Goal: Transaction & Acquisition: Book appointment/travel/reservation

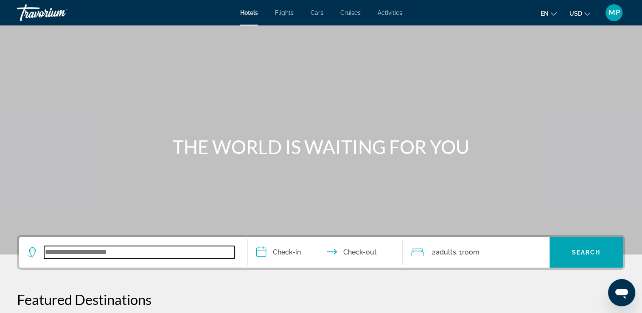
click at [107, 256] on input "Search widget" at bounding box center [139, 252] width 191 height 13
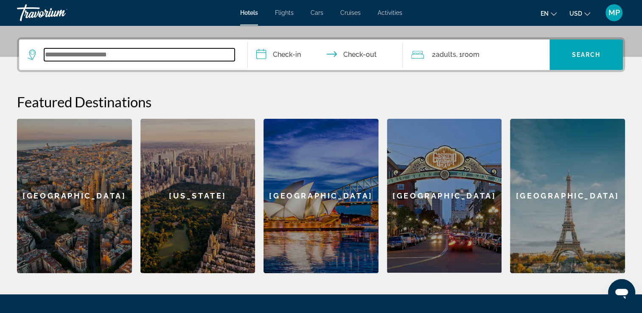
scroll to position [207, 0]
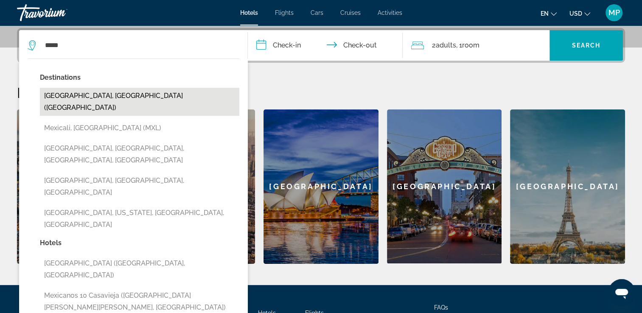
click at [88, 101] on button "[GEOGRAPHIC_DATA], [GEOGRAPHIC_DATA] ([GEOGRAPHIC_DATA])" at bounding box center [139, 102] width 199 height 28
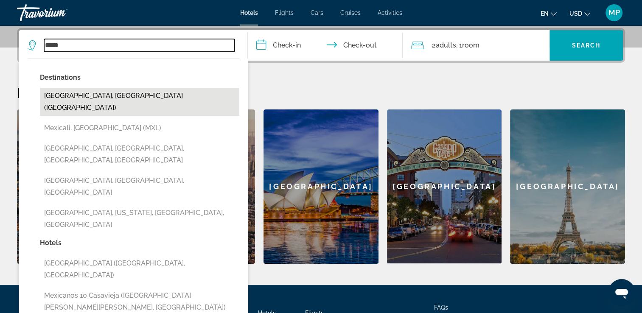
type input "**********"
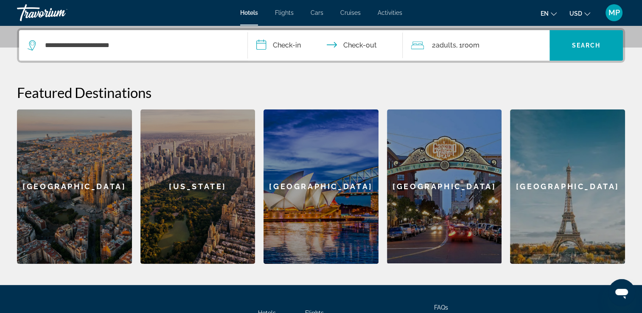
click at [262, 45] on input "**********" at bounding box center [327, 46] width 159 height 33
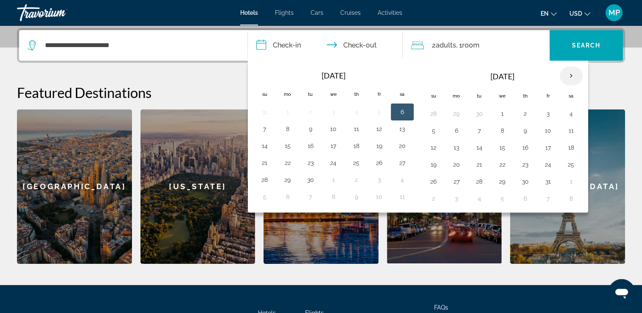
click at [566, 74] on th "Next month" at bounding box center [571, 76] width 23 height 19
click at [455, 129] on button "3" at bounding box center [457, 131] width 14 height 12
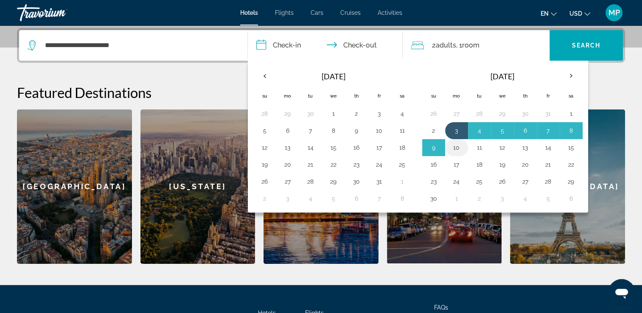
click at [454, 149] on button "10" at bounding box center [457, 148] width 14 height 12
type input "**********"
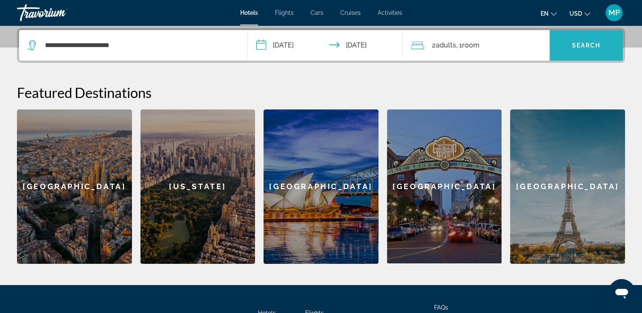
click at [569, 52] on span "Search widget" at bounding box center [585, 45] width 73 height 20
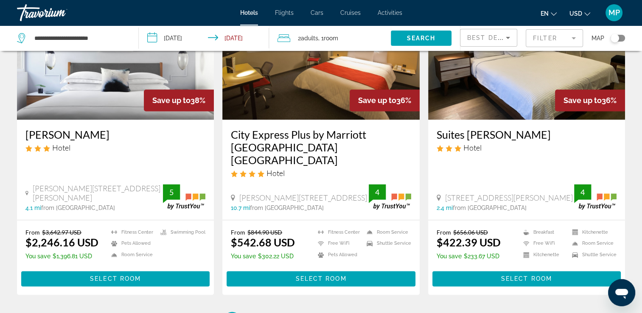
scroll to position [1103, 0]
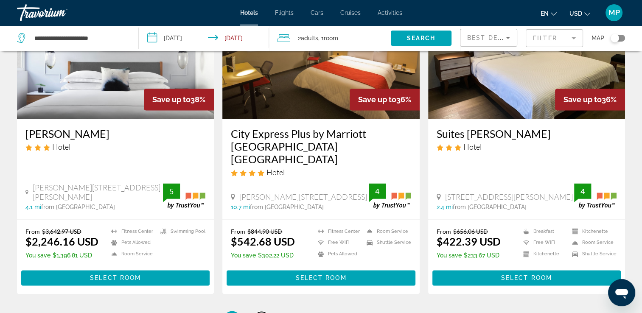
click at [262, 313] on span "2" at bounding box center [262, 319] width 4 height 9
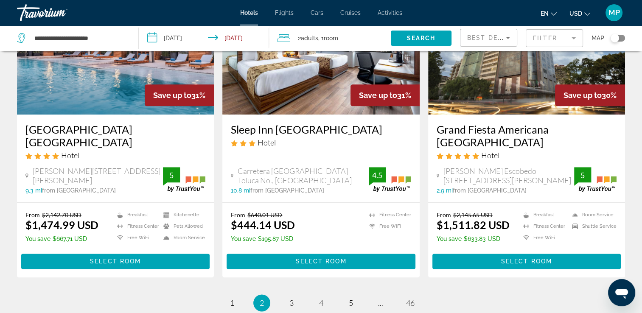
scroll to position [1086, 0]
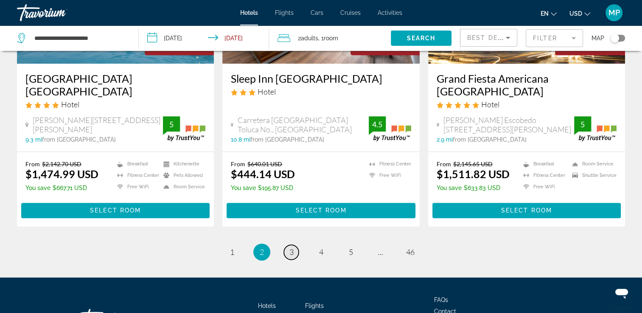
click at [292, 247] on span "3" at bounding box center [291, 251] width 4 height 9
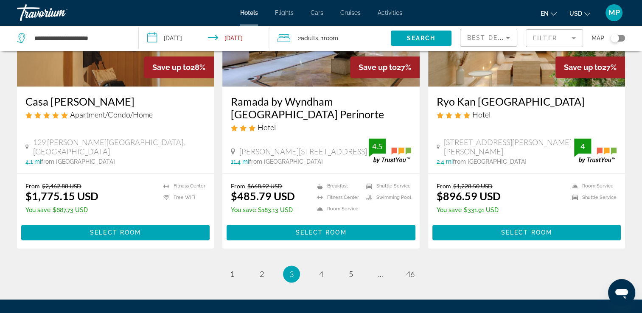
scroll to position [1103, 0]
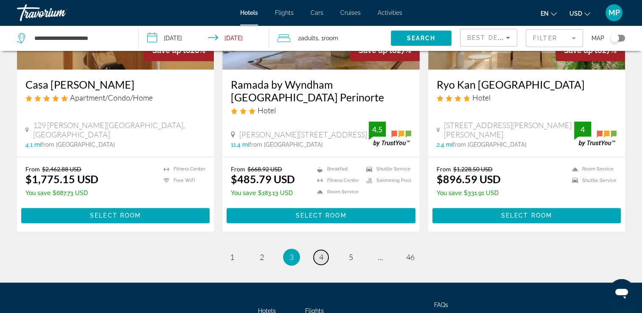
click at [327, 256] on link "page 4" at bounding box center [321, 257] width 15 height 15
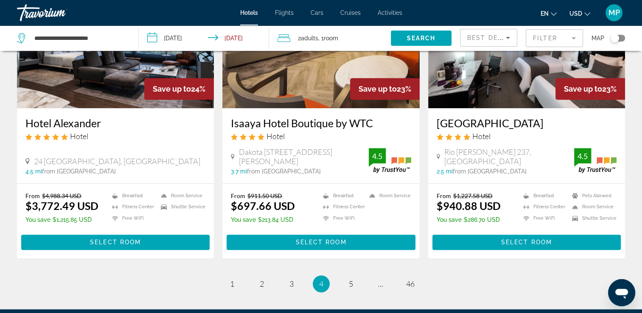
scroll to position [1052, 0]
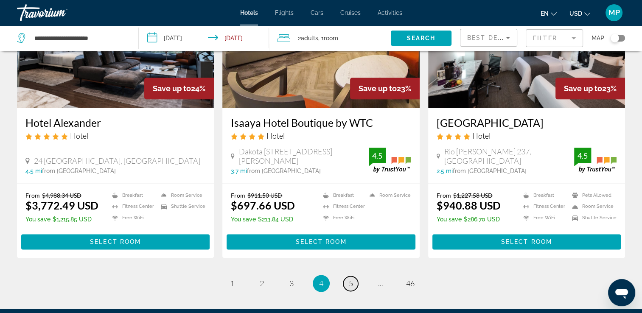
click at [349, 279] on span "5" at bounding box center [351, 283] width 4 height 9
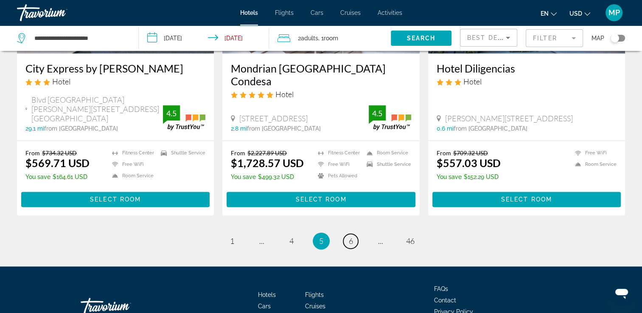
scroll to position [1125, 0]
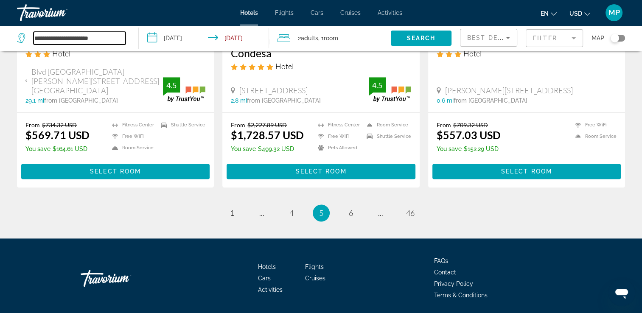
click at [118, 42] on input "**********" at bounding box center [80, 38] width 92 height 13
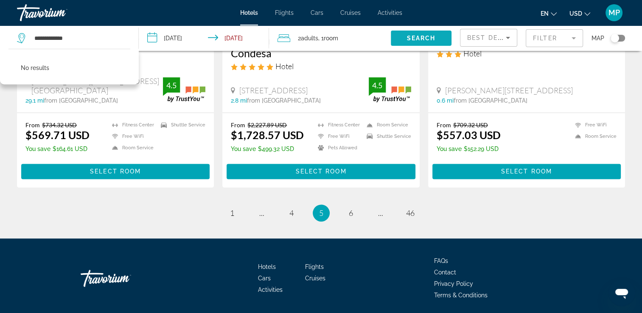
click at [408, 40] on span "Search" at bounding box center [420, 38] width 29 height 7
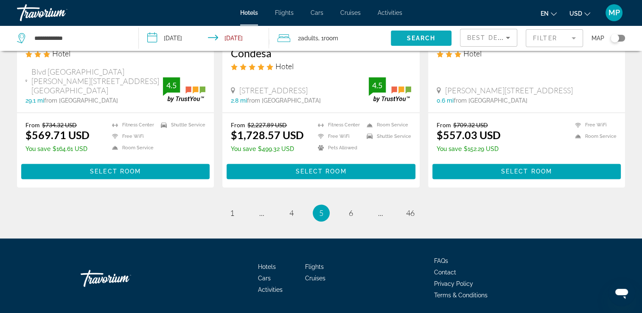
click at [408, 40] on span "Search" at bounding box center [420, 38] width 29 height 7
click at [87, 39] on input "**********" at bounding box center [80, 38] width 92 height 13
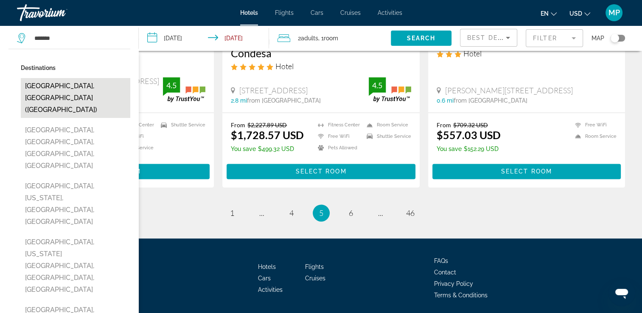
click at [93, 81] on button "[GEOGRAPHIC_DATA], [GEOGRAPHIC_DATA] ([GEOGRAPHIC_DATA])" at bounding box center [75, 98] width 109 height 40
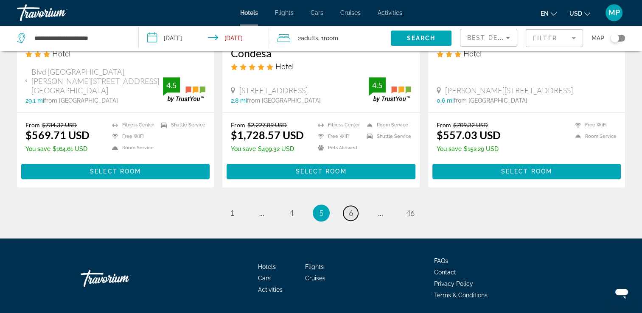
click at [350, 208] on span "6" at bounding box center [351, 212] width 4 height 9
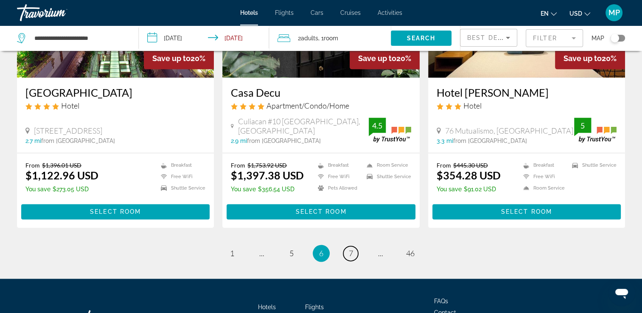
scroll to position [1141, 0]
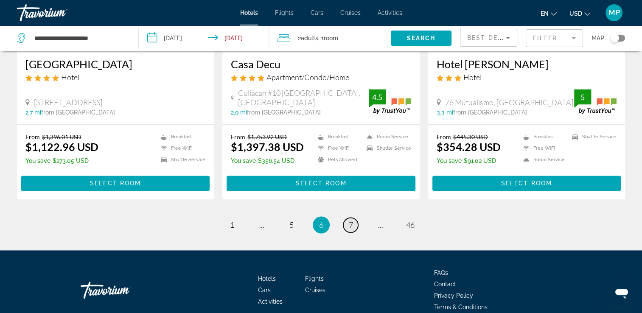
click at [353, 220] on span "7" at bounding box center [351, 224] width 4 height 9
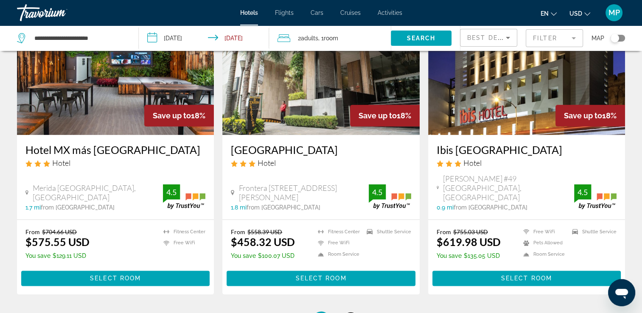
scroll to position [1086, 0]
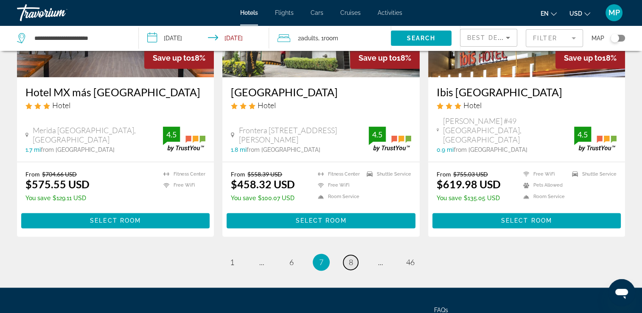
click at [351, 258] on span "8" at bounding box center [351, 262] width 4 height 9
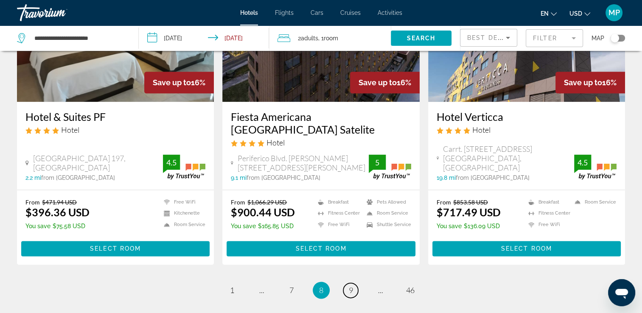
scroll to position [1086, 0]
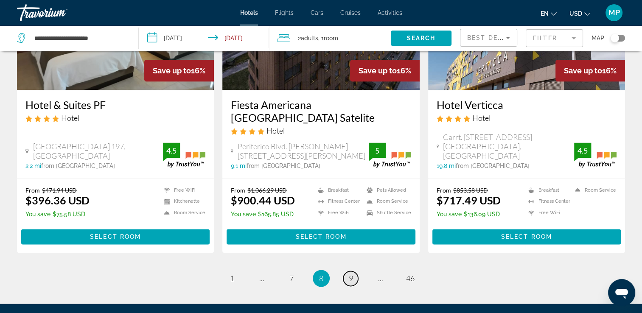
click at [353, 274] on span "9" at bounding box center [351, 278] width 4 height 9
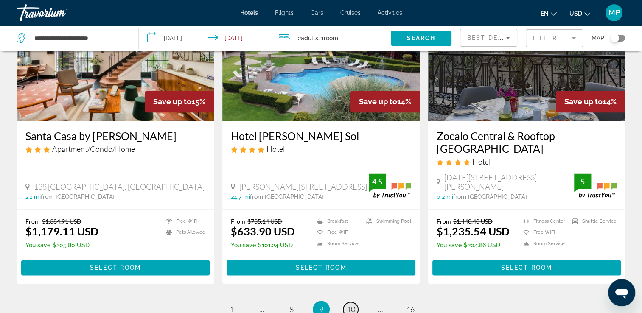
scroll to position [1069, 0]
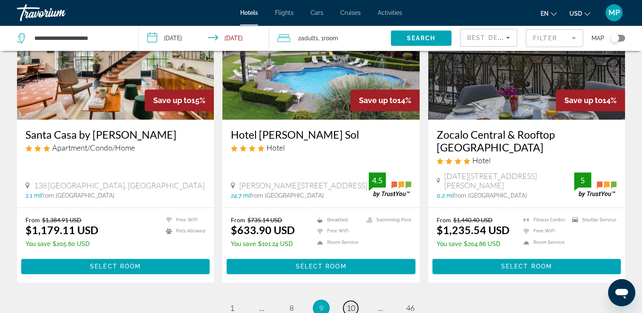
click at [356, 301] on link "page 10" at bounding box center [350, 308] width 15 height 15
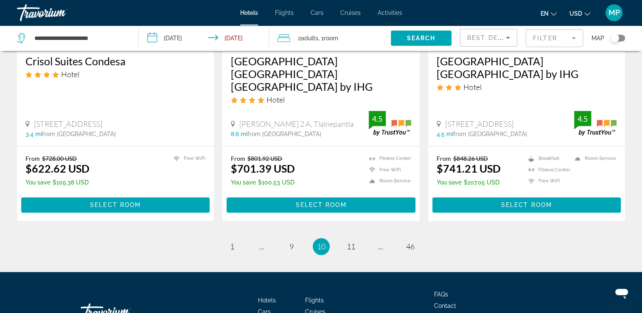
scroll to position [1154, 0]
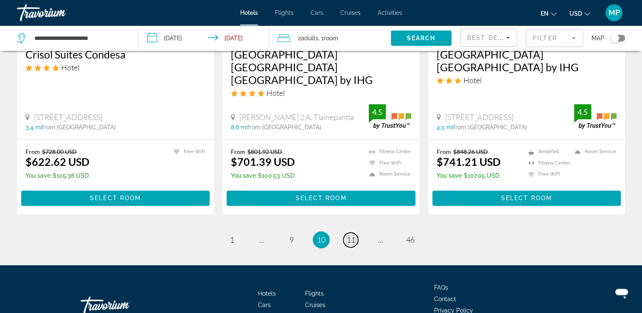
click at [349, 235] on span "11" at bounding box center [351, 239] width 8 height 9
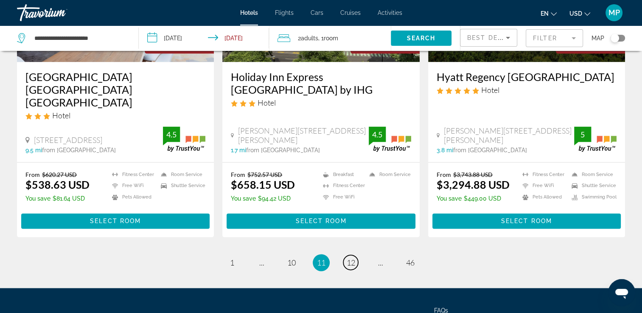
scroll to position [1168, 0]
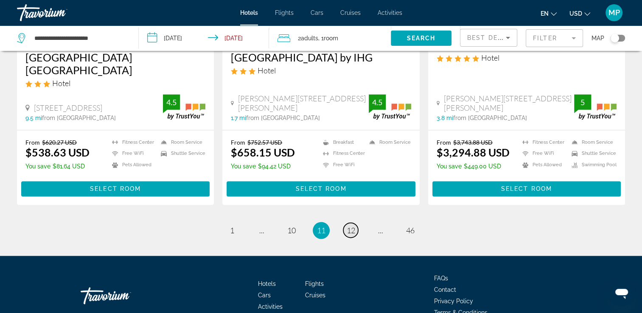
click at [353, 226] on span "12" at bounding box center [351, 230] width 8 height 9
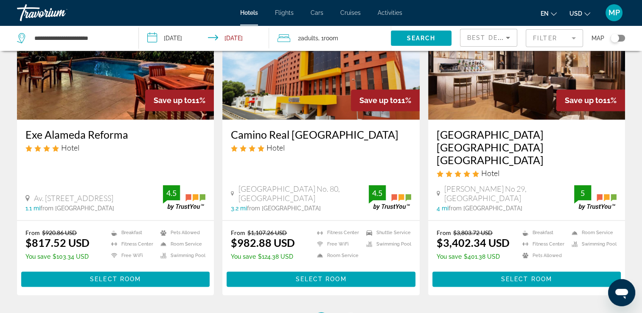
scroll to position [1069, 0]
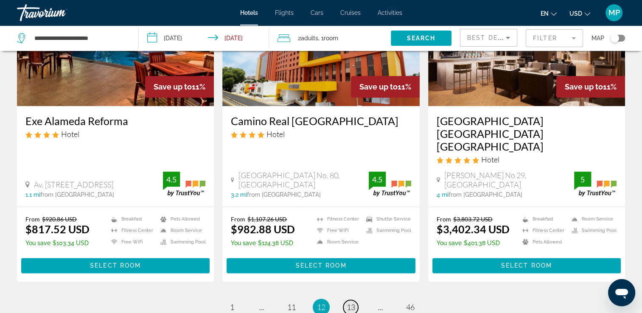
click at [353, 303] on span "13" at bounding box center [351, 307] width 8 height 9
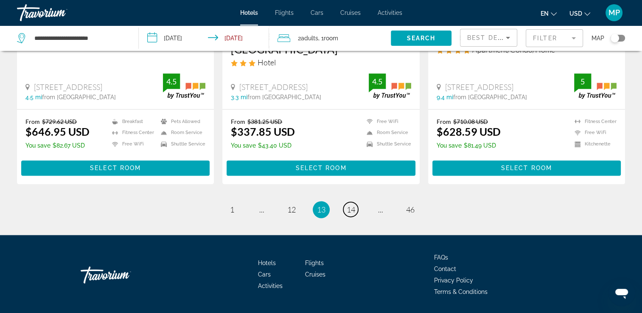
scroll to position [1129, 0]
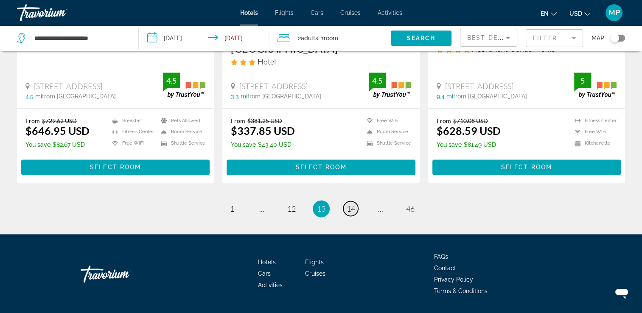
click at [347, 204] on span "14" at bounding box center [351, 208] width 8 height 9
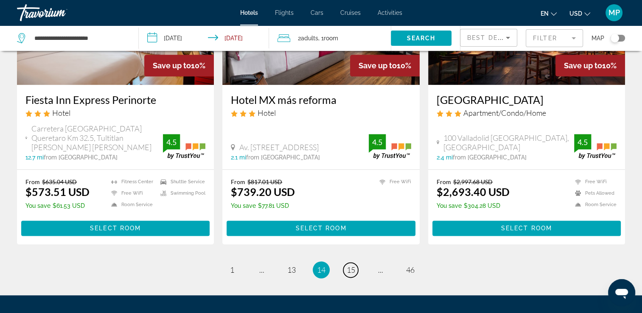
scroll to position [1129, 0]
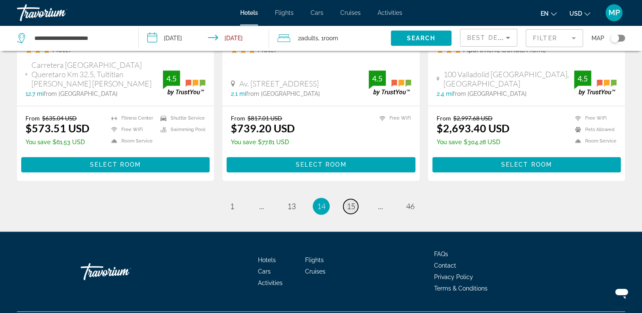
click at [352, 199] on link "page 15" at bounding box center [350, 206] width 15 height 15
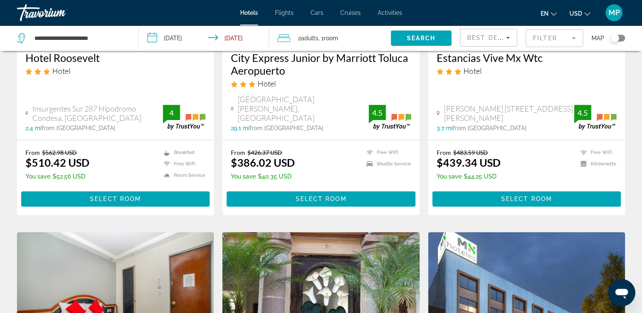
scroll to position [509, 0]
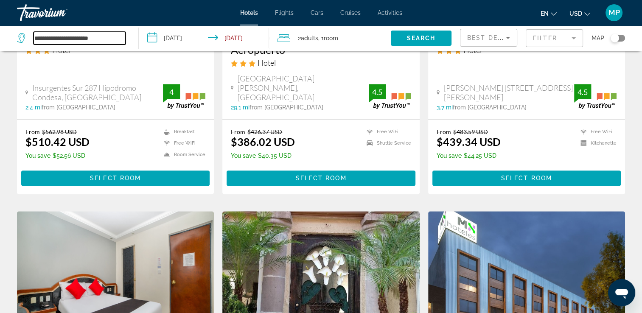
click at [113, 39] on input "**********" at bounding box center [80, 38] width 92 height 13
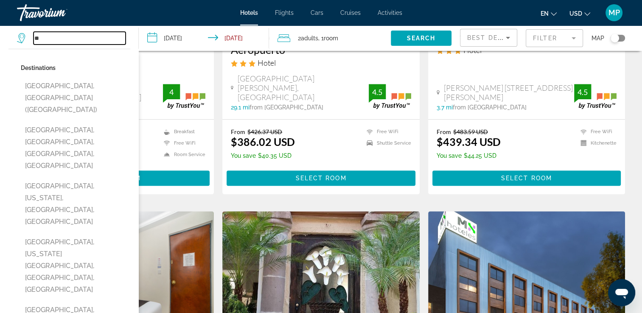
type input "*"
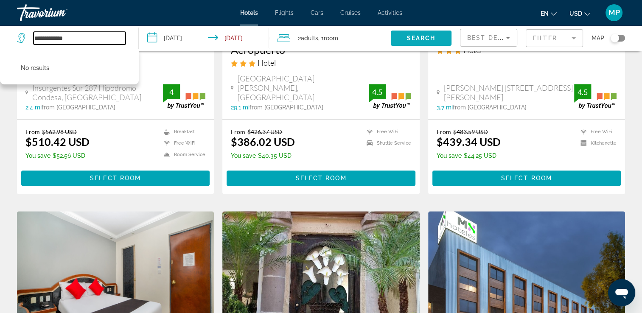
type input "**********"
click at [418, 37] on span "Search" at bounding box center [420, 38] width 29 height 7
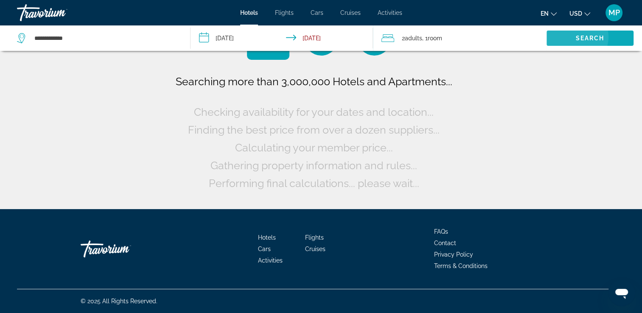
scroll to position [0, 0]
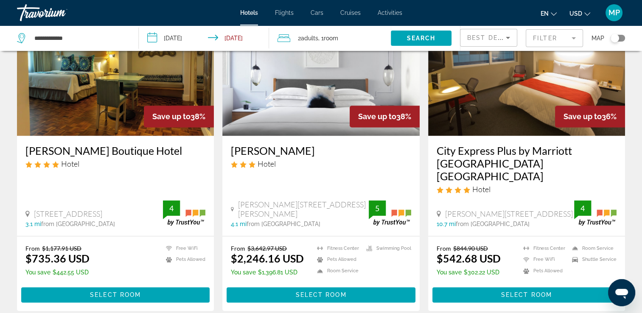
scroll to position [1103, 0]
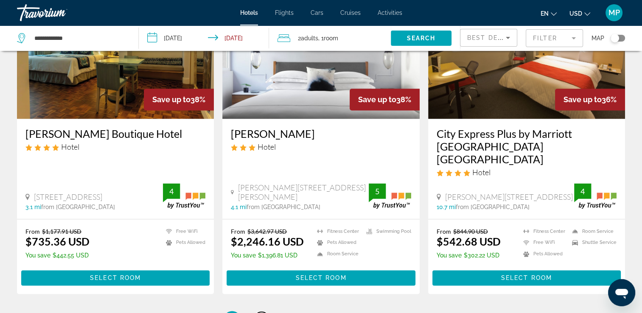
click at [266, 312] on link "page 2" at bounding box center [261, 319] width 15 height 15
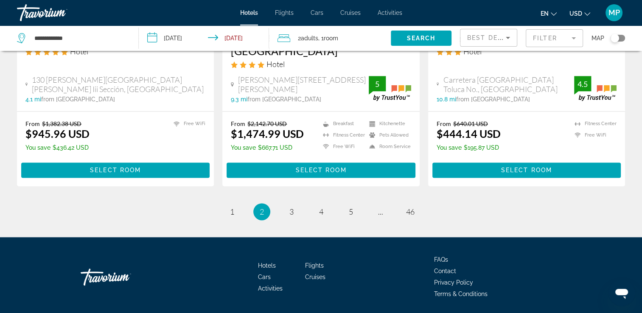
scroll to position [1129, 0]
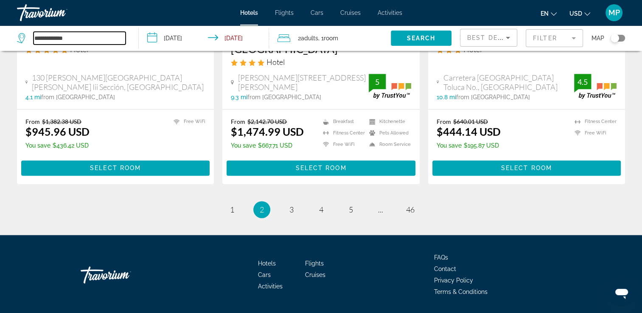
click at [84, 37] on input "**********" at bounding box center [80, 38] width 92 height 13
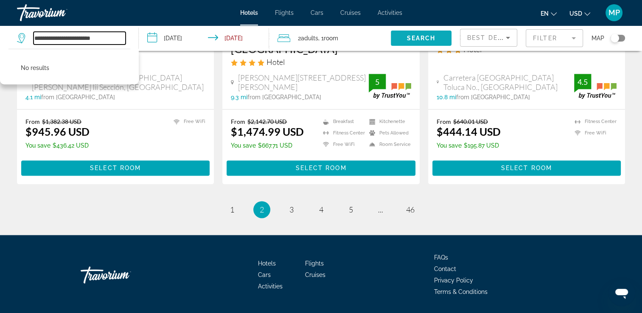
type input "**********"
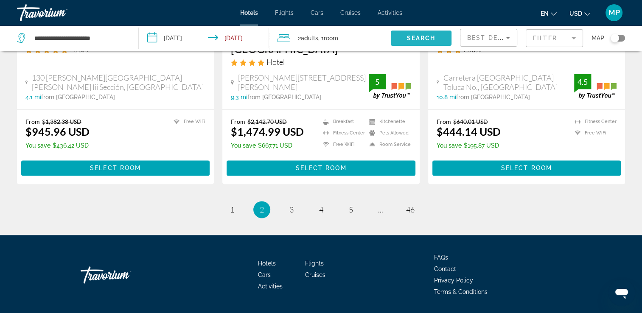
click at [404, 40] on span "Search widget" at bounding box center [421, 38] width 61 height 20
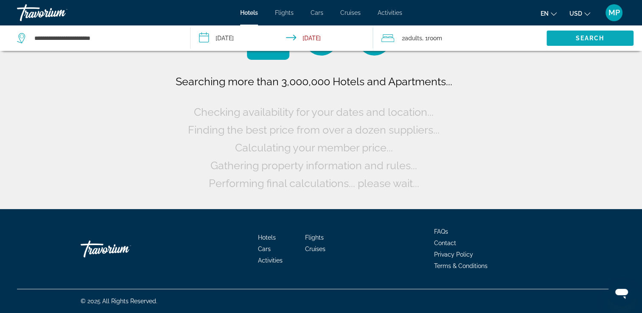
scroll to position [0, 0]
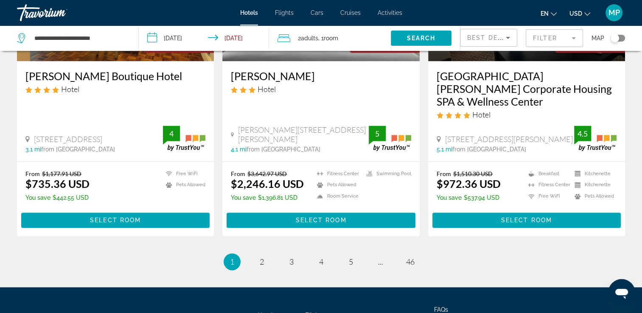
scroll to position [1166, 0]
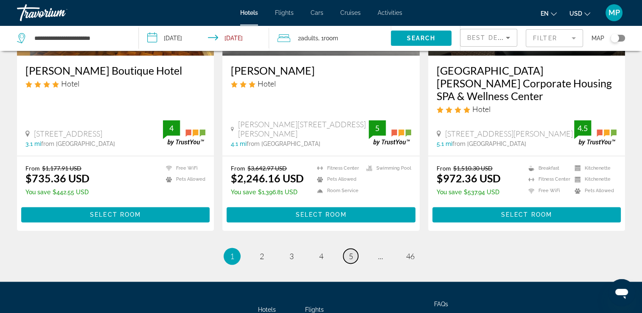
click at [353, 249] on link "page 5" at bounding box center [350, 256] width 15 height 15
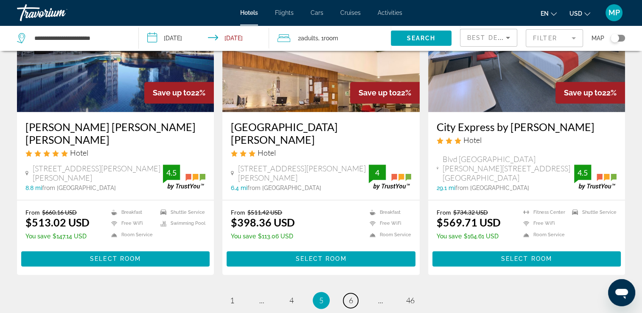
scroll to position [1052, 0]
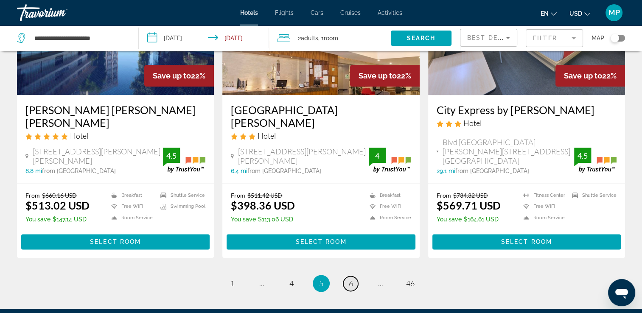
click at [350, 279] on span "6" at bounding box center [351, 283] width 4 height 9
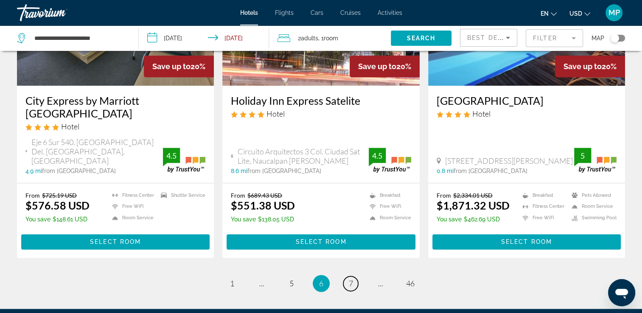
scroll to position [1154, 0]
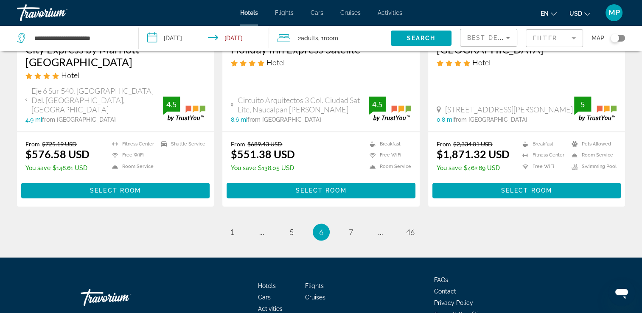
click at [356, 224] on li "page 7" at bounding box center [350, 232] width 17 height 17
click at [353, 227] on span "7" at bounding box center [351, 231] width 4 height 9
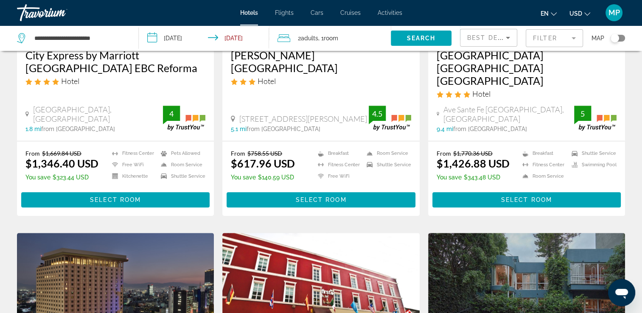
scroll to position [798, 0]
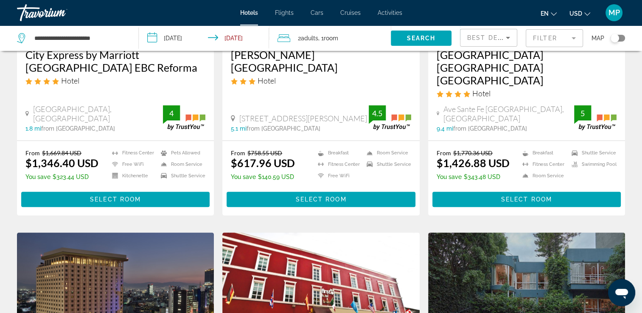
click at [153, 37] on input "**********" at bounding box center [206, 39] width 134 height 28
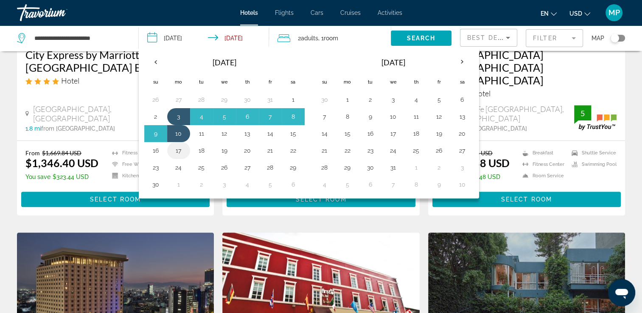
click at [182, 151] on button "17" at bounding box center [179, 151] width 14 height 12
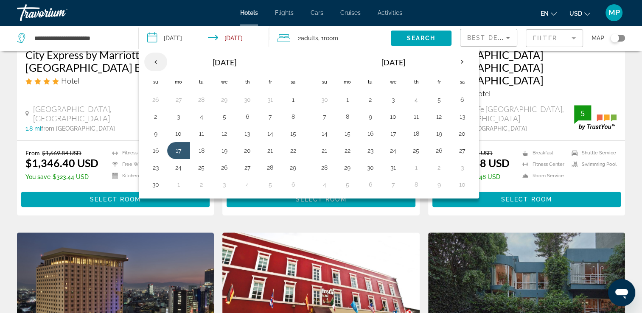
click at [153, 62] on th "Previous month" at bounding box center [155, 62] width 23 height 19
click at [181, 122] on td "6" at bounding box center [178, 116] width 23 height 17
click at [180, 133] on button "13" at bounding box center [179, 134] width 14 height 12
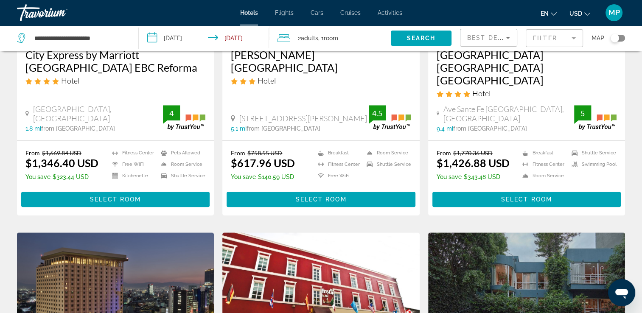
click at [238, 41] on input "**********" at bounding box center [206, 39] width 134 height 28
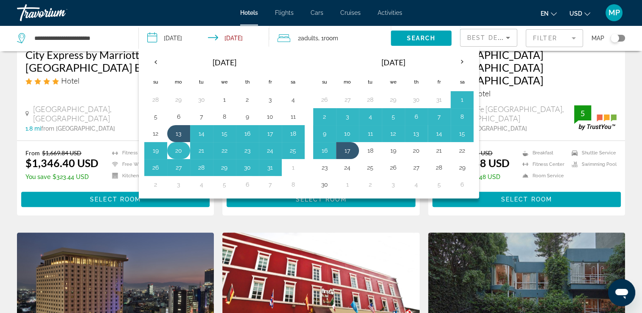
click at [177, 153] on button "20" at bounding box center [179, 151] width 14 height 12
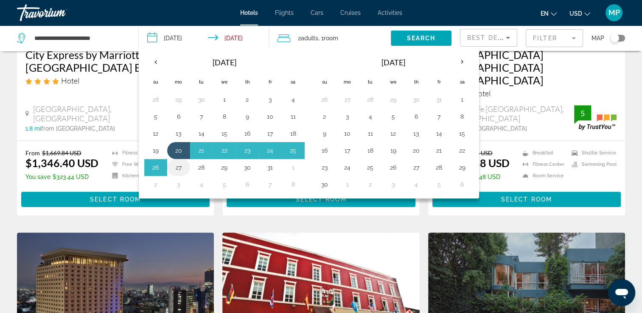
click at [179, 168] on button "27" at bounding box center [179, 168] width 14 height 12
type input "**********"
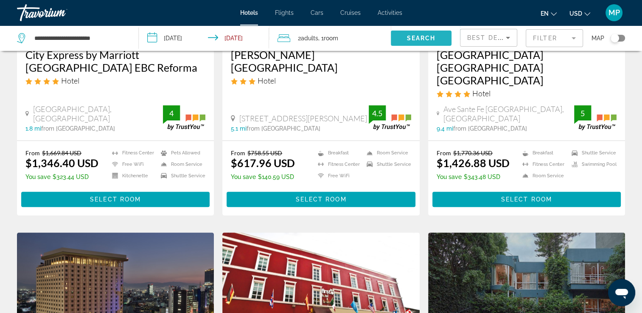
click at [424, 36] on span "Search" at bounding box center [420, 38] width 29 height 7
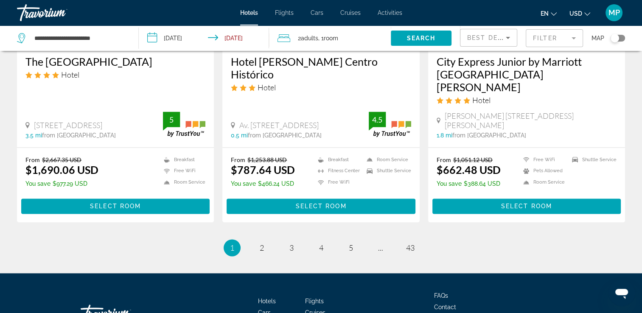
scroll to position [1163, 0]
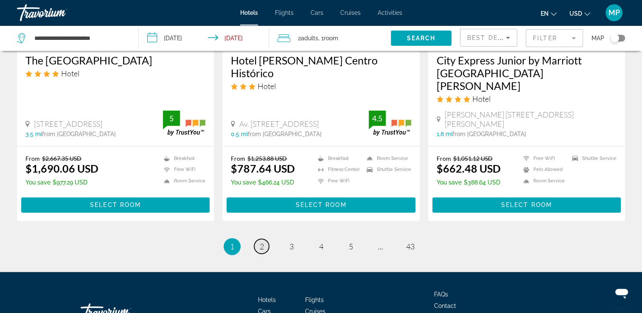
click at [263, 242] on span "2" at bounding box center [262, 246] width 4 height 9
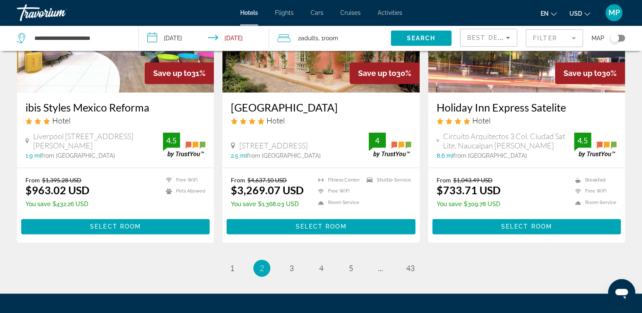
scroll to position [1142, 0]
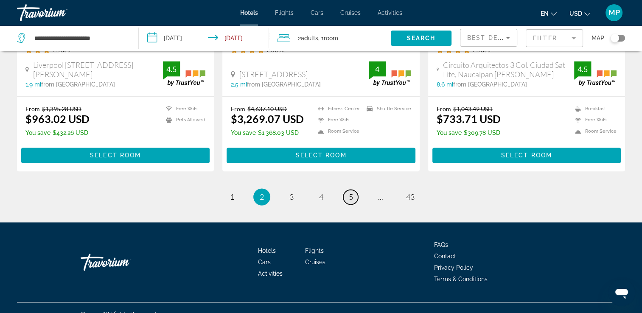
click at [352, 192] on span "5" at bounding box center [351, 196] width 4 height 9
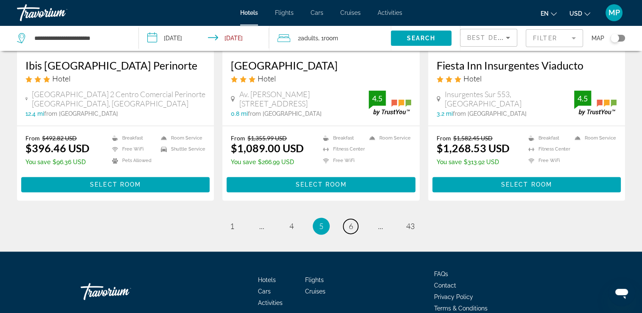
scroll to position [1125, 0]
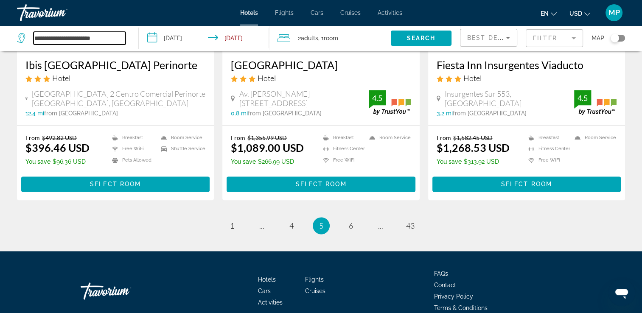
click at [119, 36] on input "**********" at bounding box center [80, 38] width 92 height 13
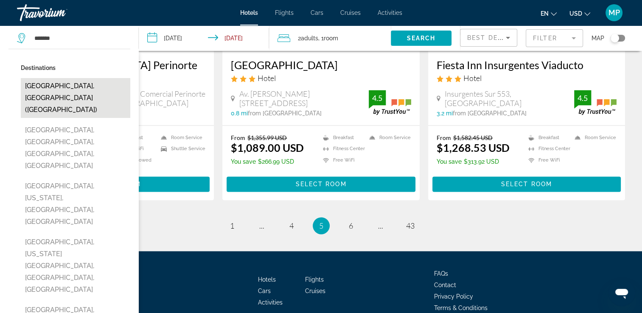
click at [72, 89] on button "[GEOGRAPHIC_DATA], [GEOGRAPHIC_DATA] ([GEOGRAPHIC_DATA])" at bounding box center [75, 98] width 109 height 40
type input "**********"
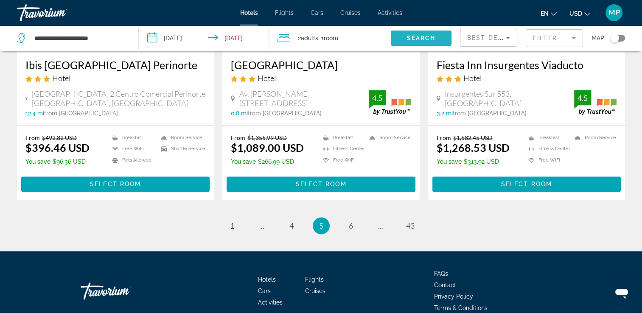
click at [432, 34] on span "Search widget" at bounding box center [421, 38] width 61 height 20
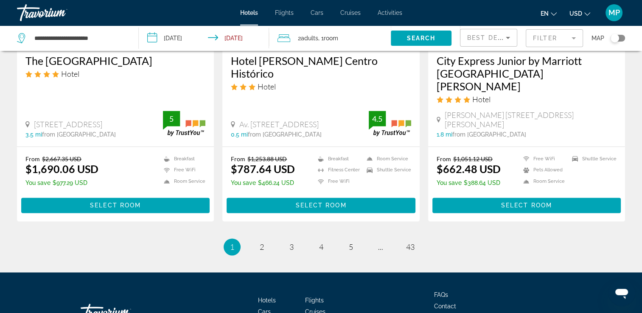
scroll to position [1163, 0]
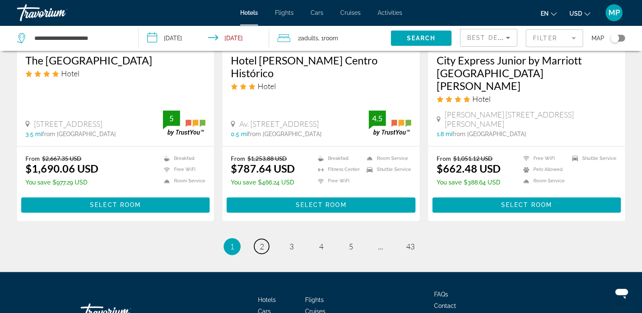
click at [266, 239] on link "page 2" at bounding box center [261, 246] width 15 height 15
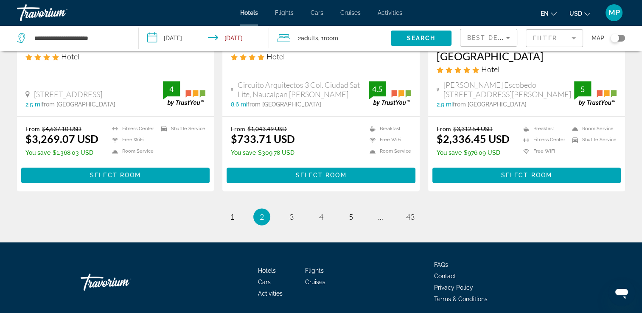
scroll to position [1141, 0]
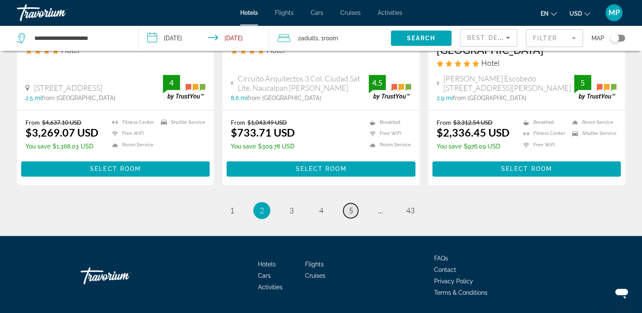
click at [352, 206] on span "5" at bounding box center [351, 210] width 4 height 9
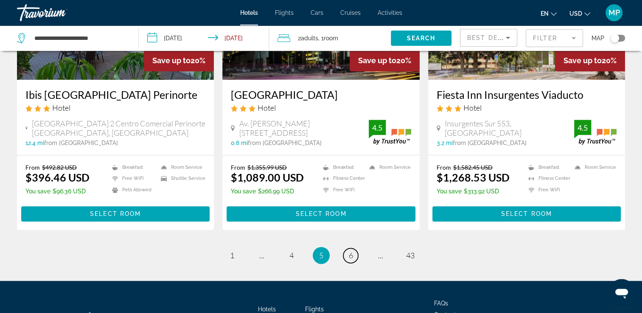
scroll to position [1105, 0]
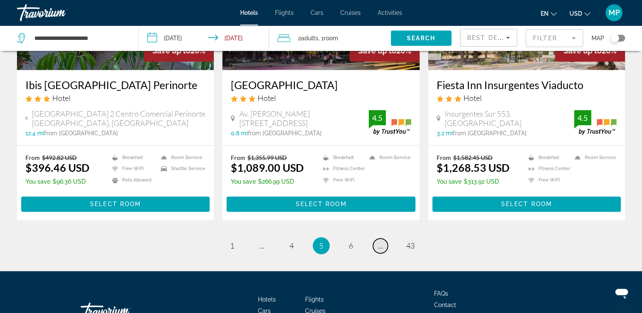
click at [375, 238] on link "page ..." at bounding box center [380, 245] width 15 height 15
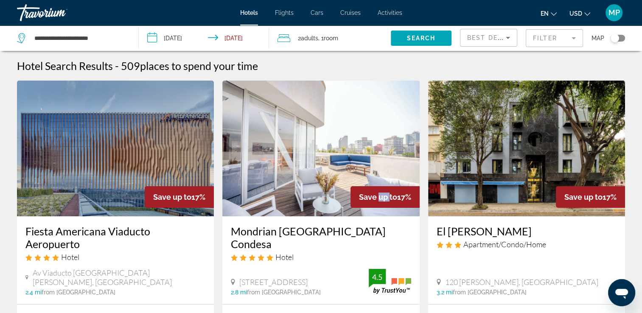
click at [375, 204] on div "Save up to 17%" at bounding box center [384, 197] width 69 height 22
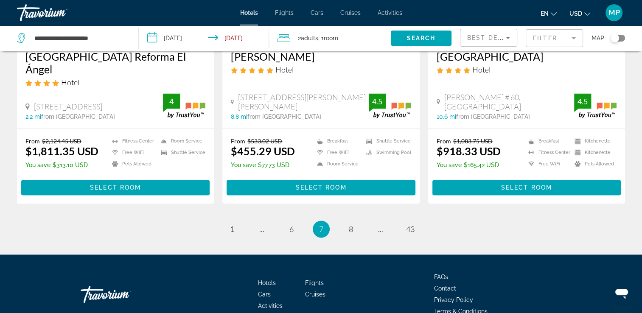
scroll to position [1145, 0]
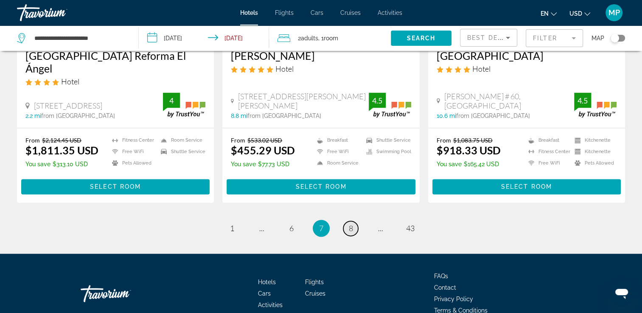
click at [352, 224] on span "8" at bounding box center [351, 228] width 4 height 9
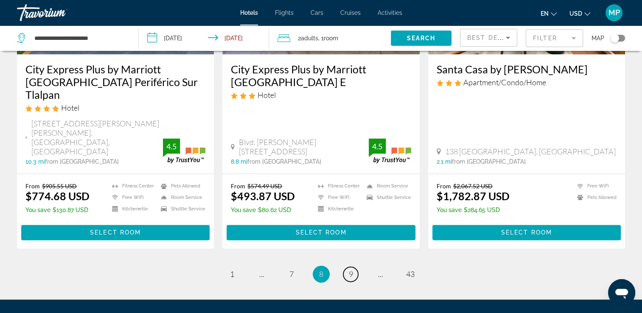
scroll to position [1105, 0]
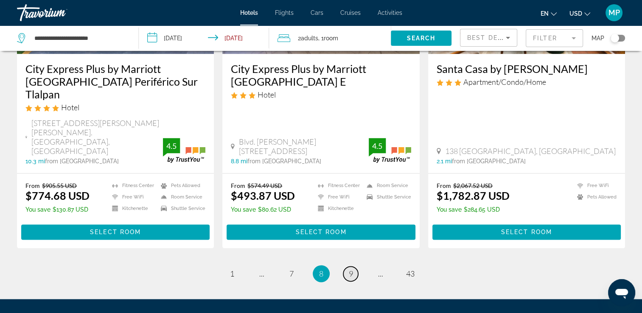
click at [348, 266] on link "page 9" at bounding box center [350, 273] width 15 height 15
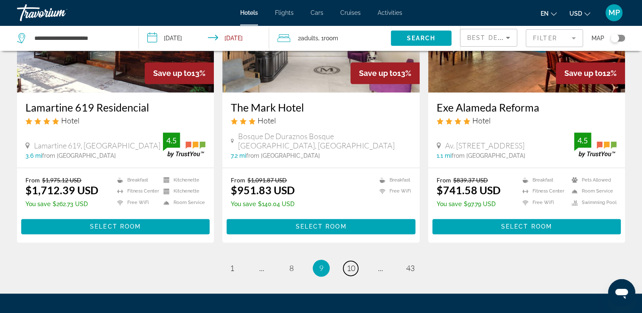
scroll to position [1122, 0]
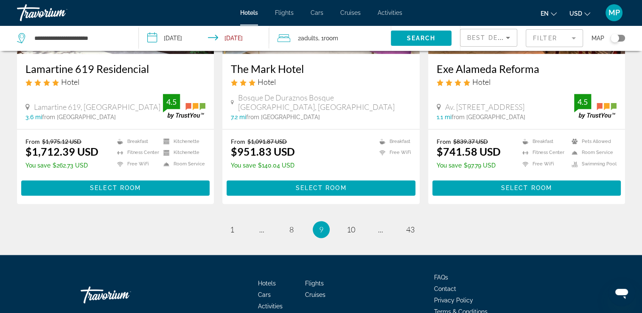
click at [356, 222] on li "page 10" at bounding box center [350, 229] width 17 height 17
click at [356, 222] on link "page 10" at bounding box center [350, 229] width 15 height 15
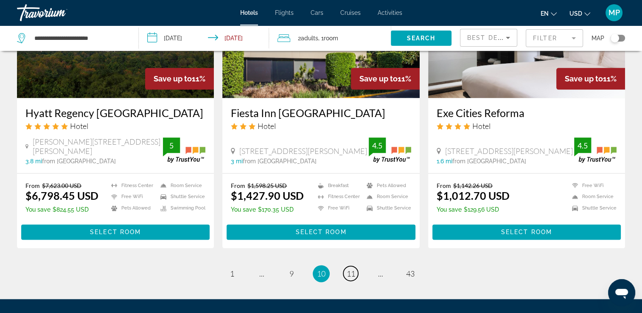
scroll to position [1122, 0]
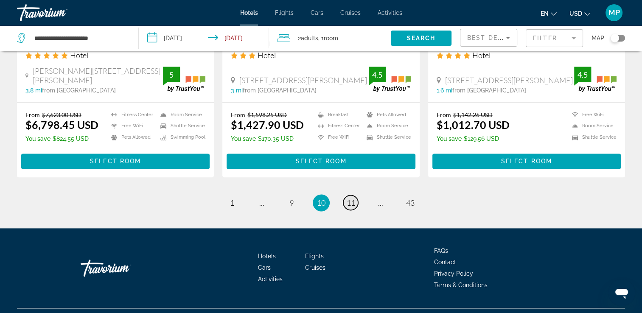
click at [349, 203] on span "11" at bounding box center [351, 202] width 8 height 9
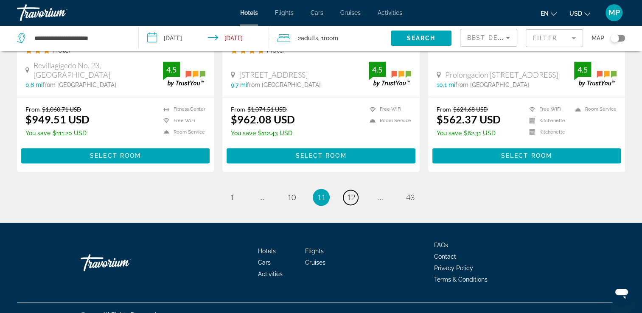
scroll to position [1167, 0]
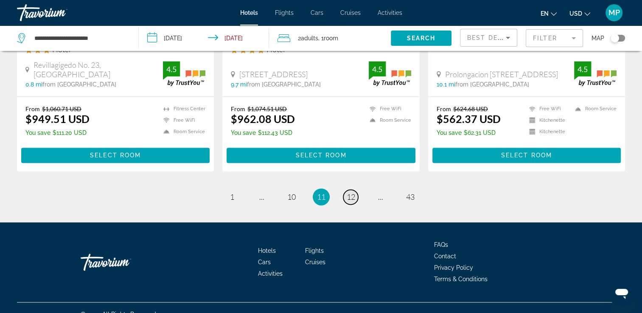
click at [350, 192] on span "12" at bounding box center [351, 196] width 8 height 9
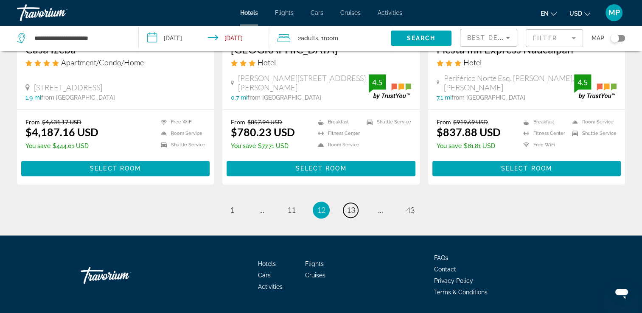
scroll to position [1116, 0]
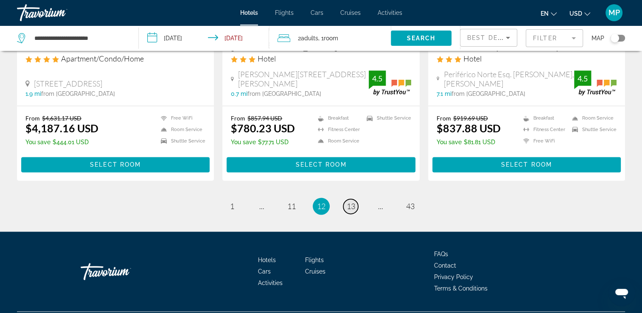
click at [355, 199] on link "page 13" at bounding box center [350, 206] width 15 height 15
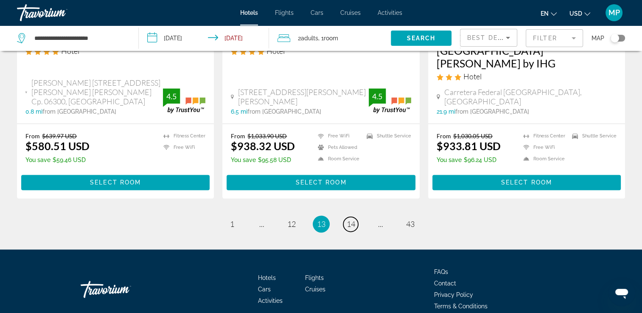
scroll to position [1145, 0]
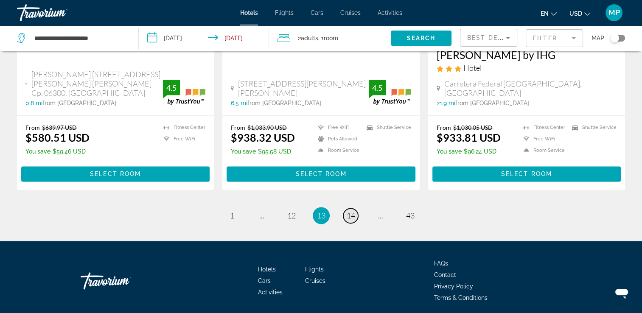
click at [353, 211] on span "14" at bounding box center [351, 215] width 8 height 9
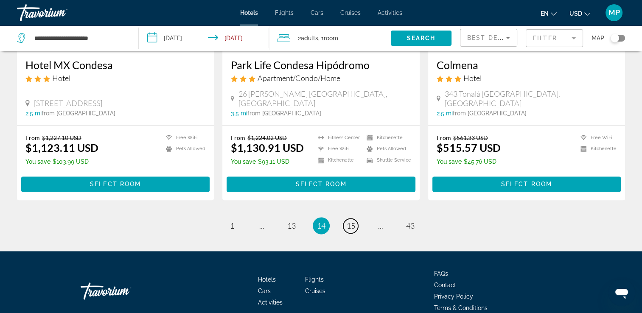
scroll to position [1120, 0]
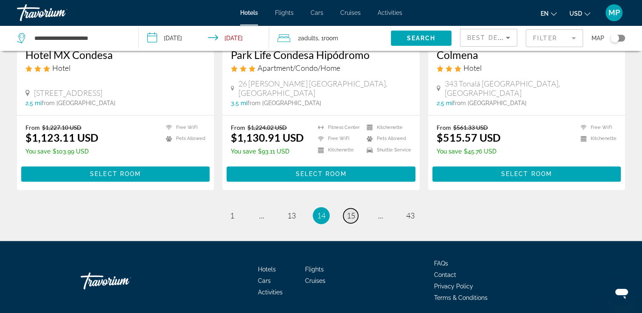
click at [350, 211] on span "15" at bounding box center [351, 215] width 8 height 9
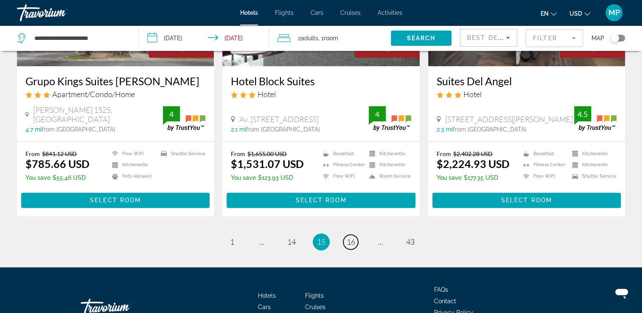
scroll to position [1052, 0]
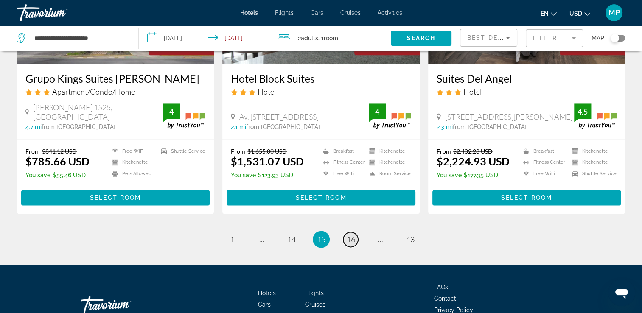
click at [351, 240] on span "16" at bounding box center [351, 239] width 8 height 9
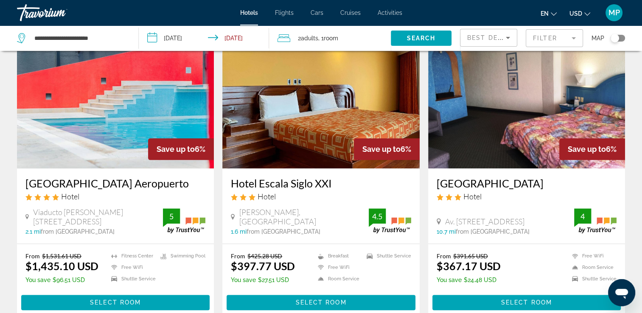
scroll to position [1105, 0]
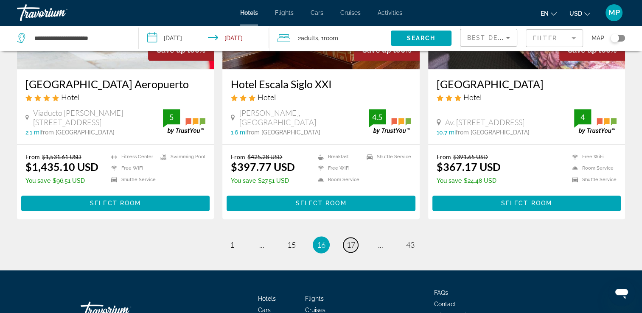
click at [347, 240] on span "17" at bounding box center [351, 244] width 8 height 9
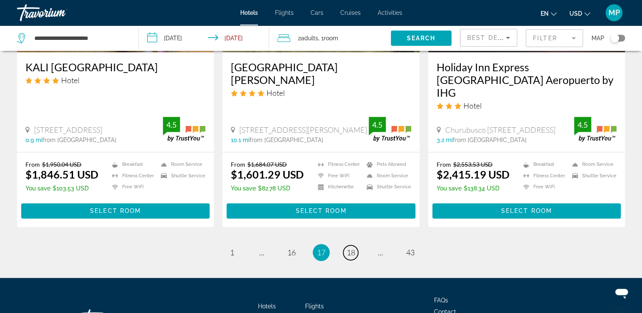
scroll to position [1122, 0]
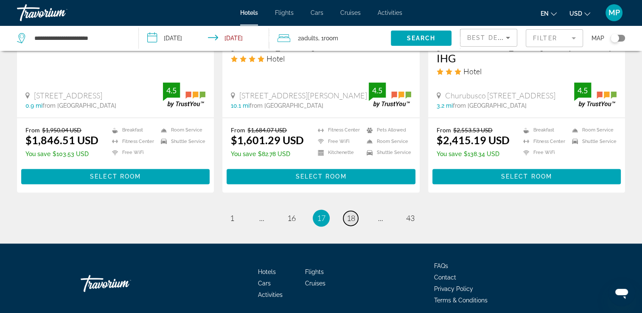
click at [347, 213] on span "18" at bounding box center [351, 217] width 8 height 9
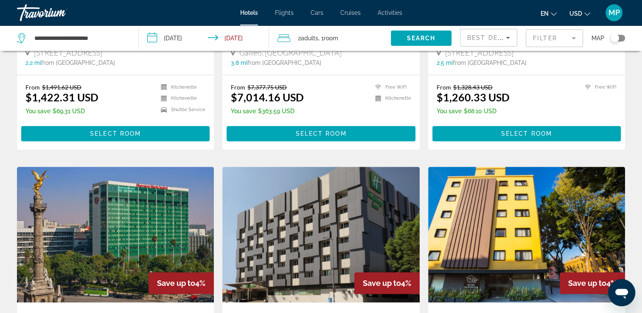
scroll to position [834, 0]
